Goal: Find specific page/section: Find specific page/section

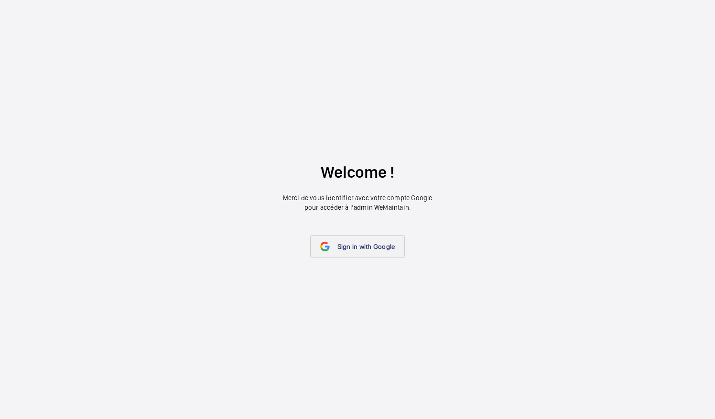
click at [359, 250] on span "Sign in with Google" at bounding box center [366, 247] width 58 height 8
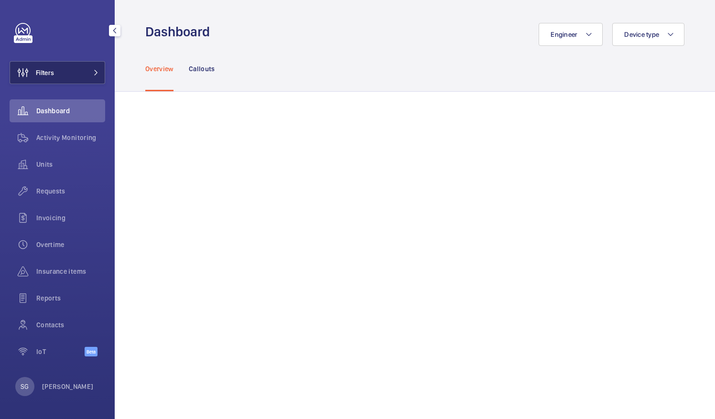
click at [87, 73] on button "Filters" at bounding box center [58, 72] width 96 height 23
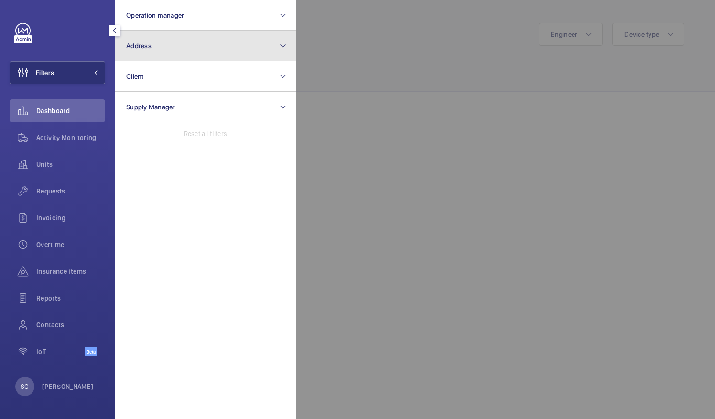
click at [208, 50] on button "Address" at bounding box center [206, 46] width 182 height 31
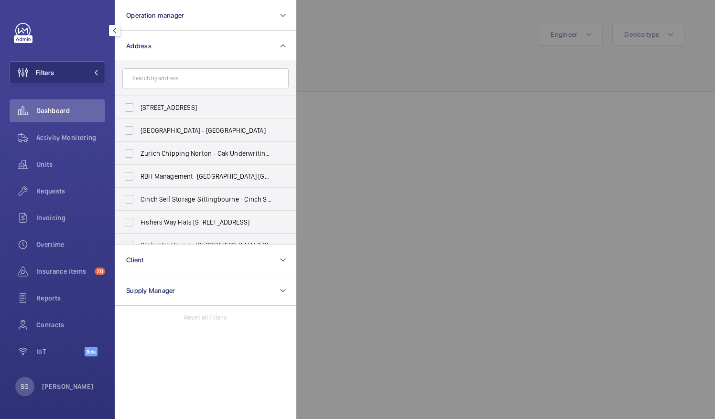
click at [201, 78] on input "text" at bounding box center [205, 78] width 166 height 20
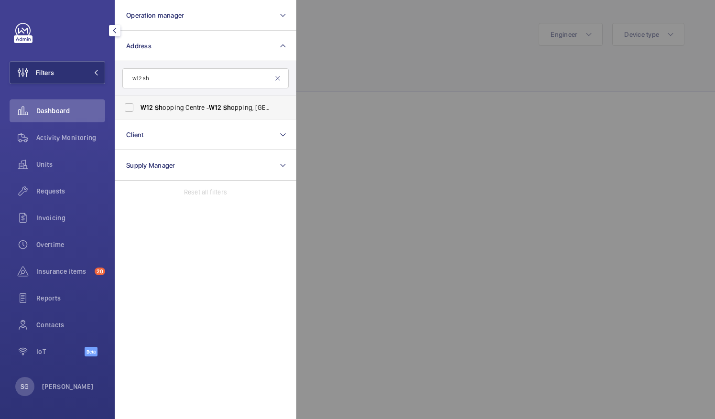
type input "w12 sh"
click at [125, 110] on label "W12 Sh opping Centre - [GEOGRAPHIC_DATA]" at bounding box center [198, 107] width 166 height 23
click at [125, 110] on input "W12 Sh opping Centre - [GEOGRAPHIC_DATA]" at bounding box center [128, 107] width 19 height 19
checkbox input "true"
click at [401, 33] on div at bounding box center [653, 209] width 715 height 419
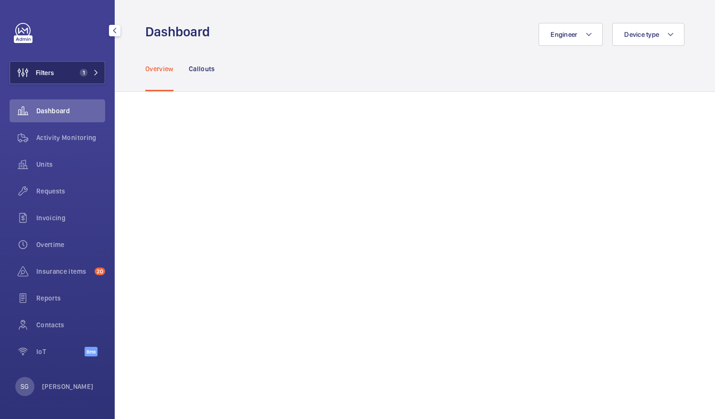
click at [96, 73] on mat-icon at bounding box center [96, 73] width 6 height 6
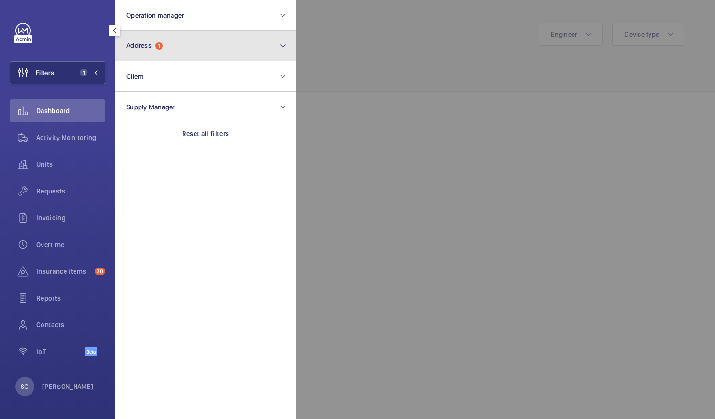
click at [166, 40] on button "Address 1" at bounding box center [206, 46] width 182 height 31
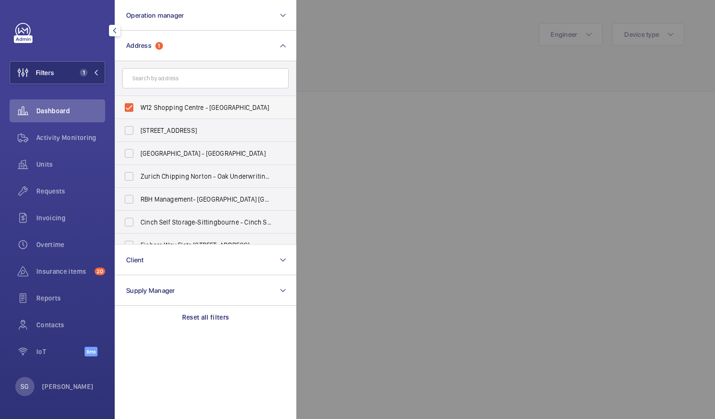
click at [252, 103] on span "W12 Shopping Centre - W12 Shopping, LONDON W12 8PP" at bounding box center [206, 108] width 131 height 10
click at [139, 103] on input "W12 Shopping Centre - W12 Shopping, LONDON W12 8PP" at bounding box center [128, 107] width 19 height 19
click at [252, 103] on span "W12 Shopping Centre - W12 Shopping, LONDON W12 8PP" at bounding box center [206, 108] width 131 height 10
click at [139, 103] on input "W12 Shopping Centre - W12 Shopping, LONDON W12 8PP" at bounding box center [128, 107] width 19 height 19
checkbox input "true"
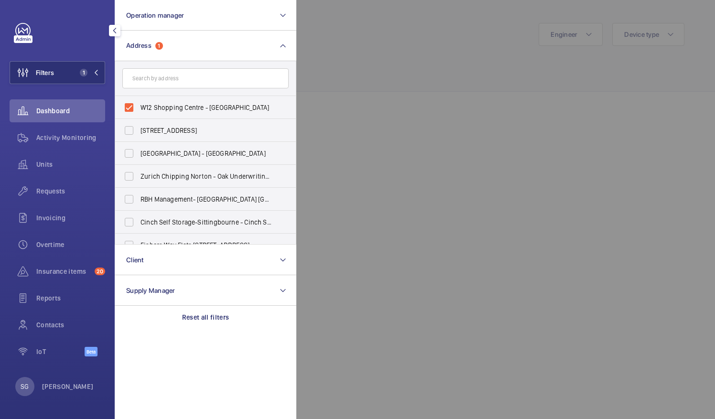
click at [358, 76] on div at bounding box center [653, 209] width 715 height 419
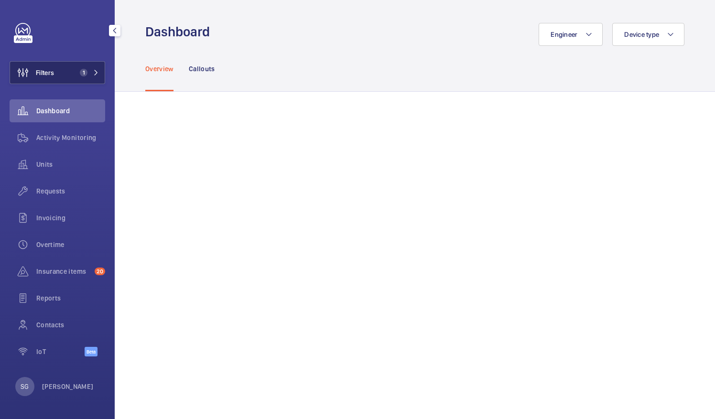
click at [88, 75] on span "1" at bounding box center [87, 73] width 23 height 8
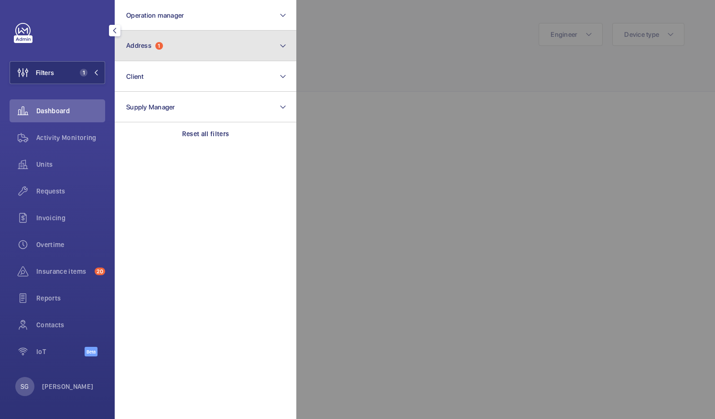
click at [237, 36] on button "Address 1" at bounding box center [206, 46] width 182 height 31
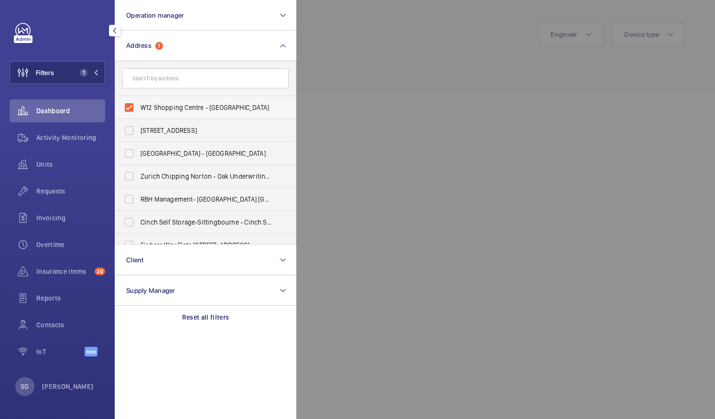
click at [129, 106] on label "W12 Shopping Centre - W12 Shopping, LONDON W12 8PP" at bounding box center [198, 107] width 166 height 23
click at [129, 106] on input "W12 Shopping Centre - W12 Shopping, LONDON W12 8PP" at bounding box center [128, 107] width 19 height 19
checkbox input "false"
click at [461, 40] on div at bounding box center [653, 209] width 715 height 419
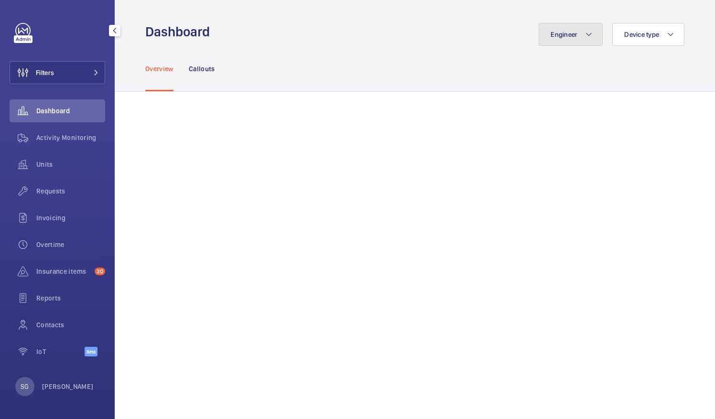
click at [569, 37] on span "Engineer" at bounding box center [564, 35] width 27 height 8
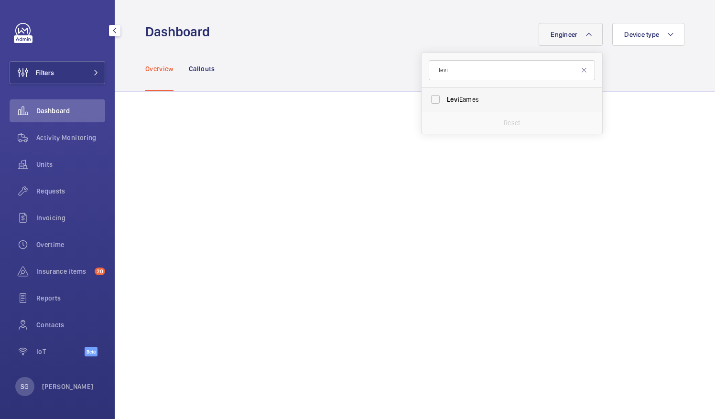
type input "levi"
click at [431, 100] on label "Levi Eames" at bounding box center [505, 99] width 166 height 23
click at [431, 100] on input "Levi Eames" at bounding box center [435, 99] width 19 height 19
checkbox input "true"
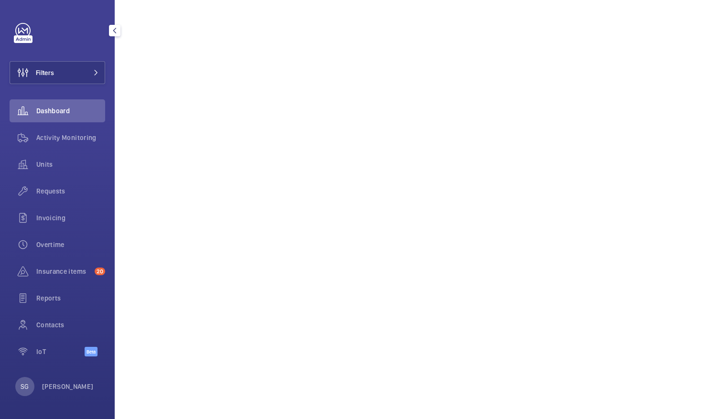
scroll to position [388, 0]
